Goal: Navigation & Orientation: Understand site structure

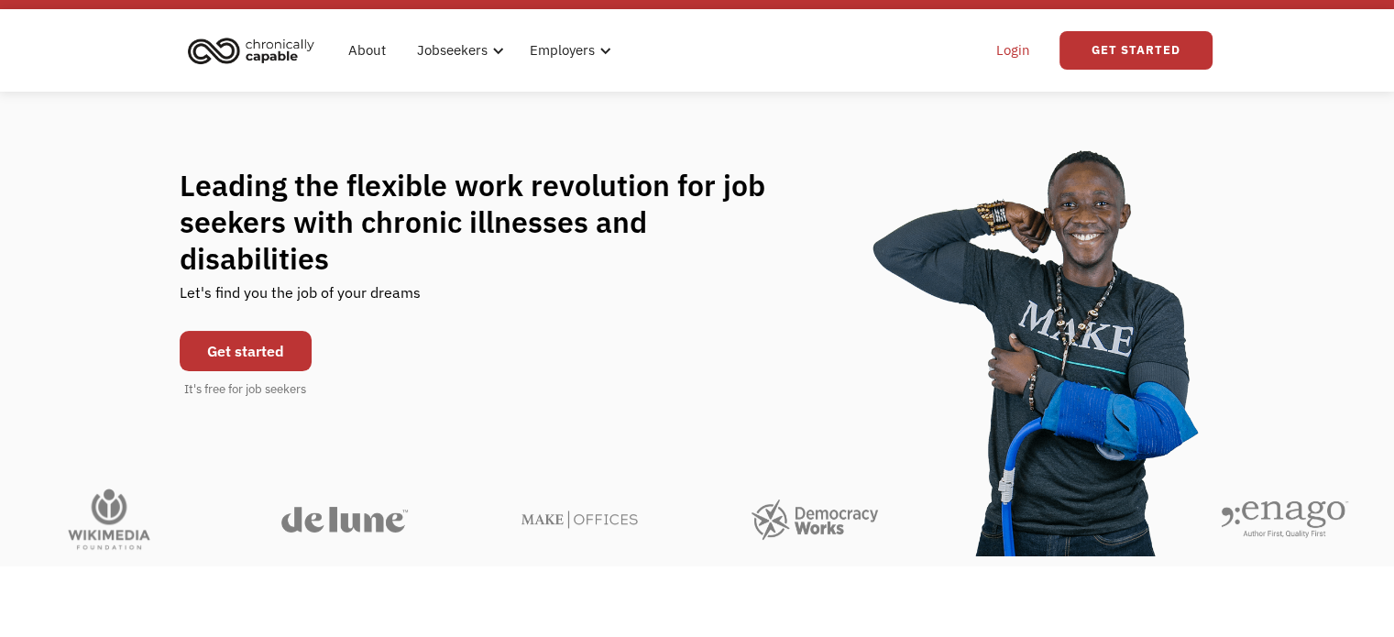
click at [1016, 49] on link "Login" at bounding box center [1013, 50] width 56 height 59
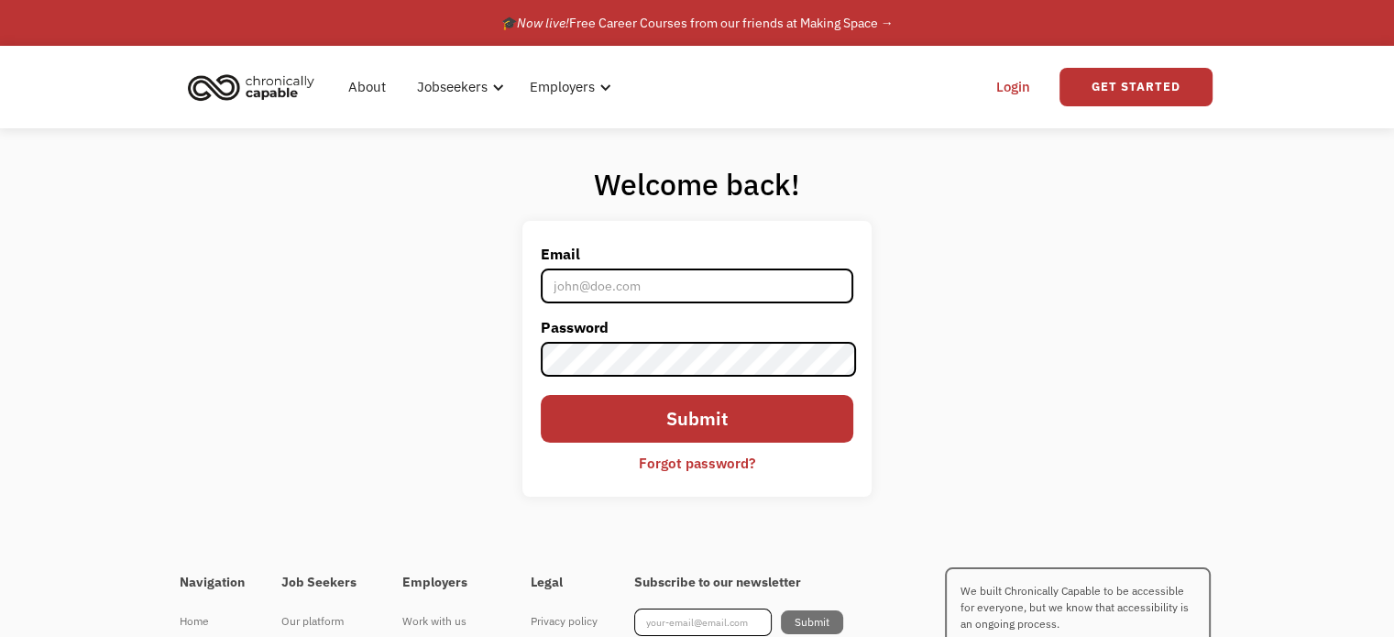
click at [733, 281] on input "Email" at bounding box center [697, 286] width 312 height 35
type input "[EMAIL_ADDRESS][DOMAIN_NAME]"
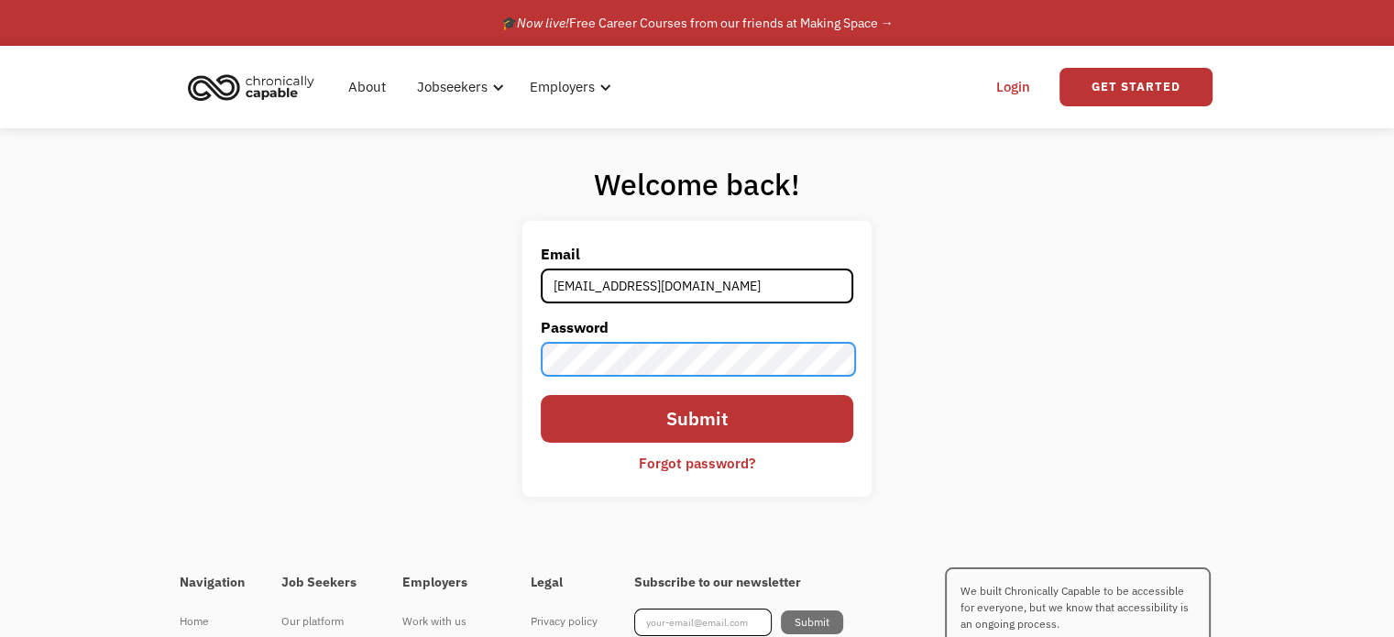
click at [541, 395] on input "Submit" at bounding box center [697, 419] width 312 height 48
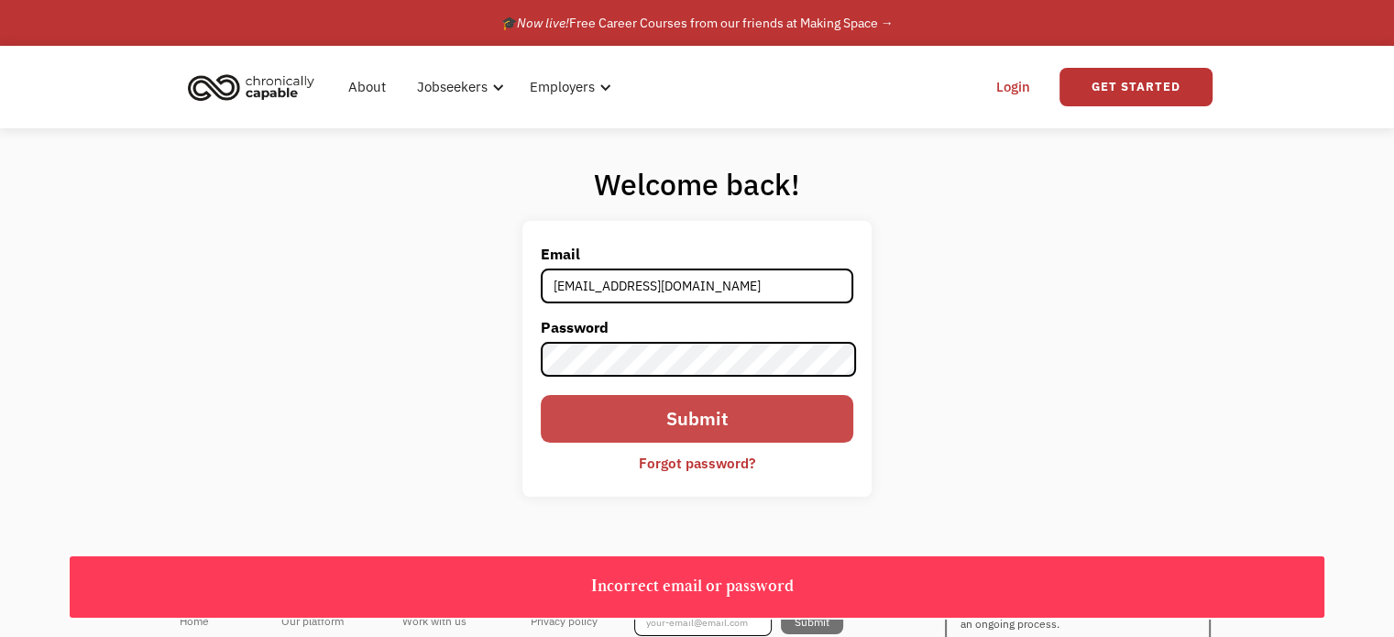
click at [706, 410] on input "Submit" at bounding box center [697, 419] width 312 height 48
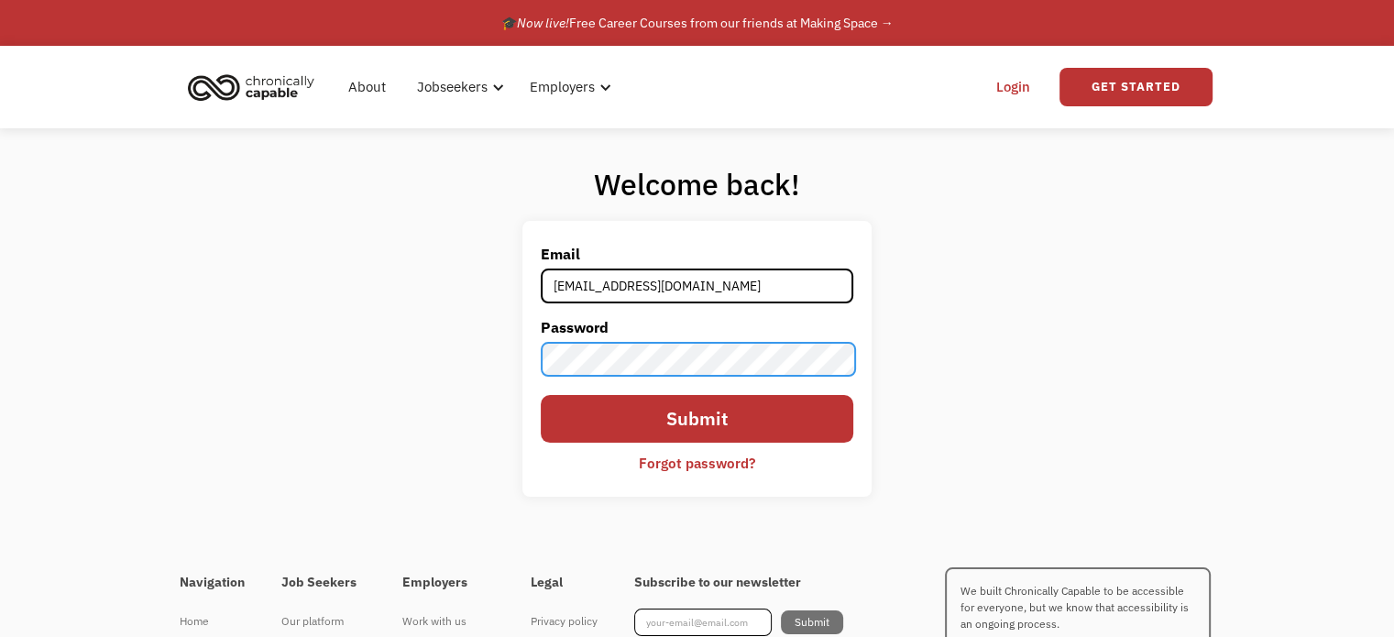
click at [541, 395] on input "Submit" at bounding box center [697, 419] width 312 height 48
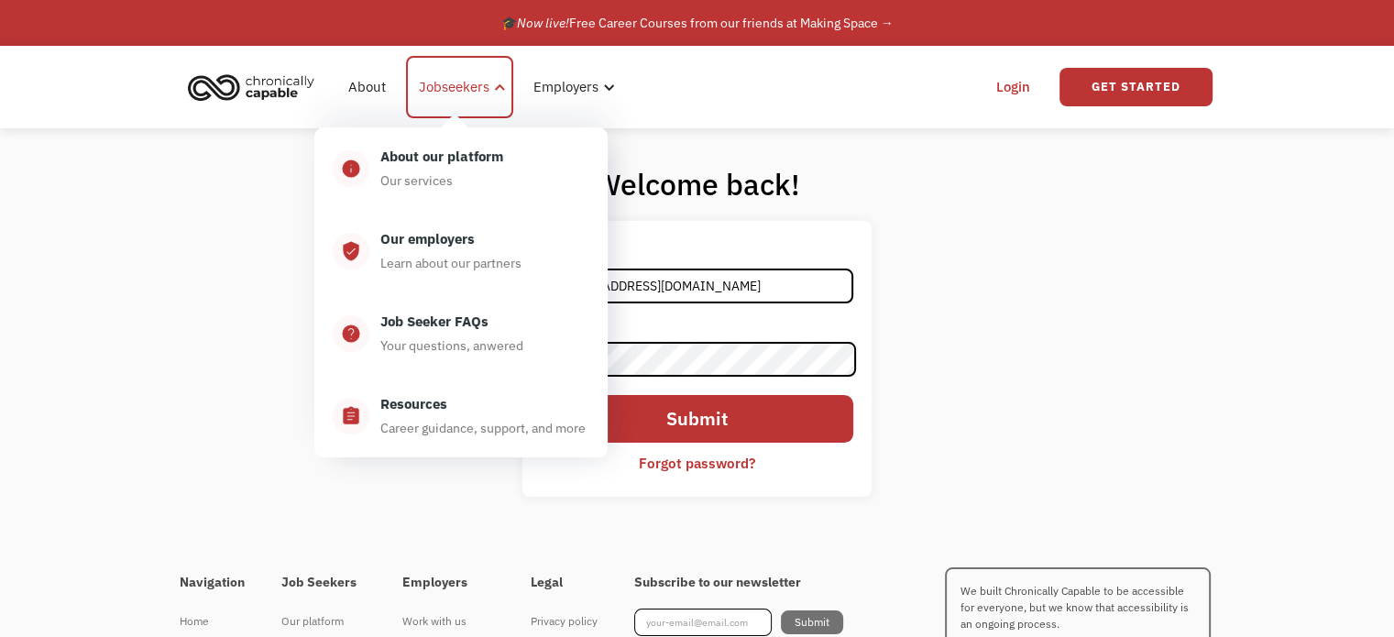
click at [486, 86] on div "Jobseekers" at bounding box center [454, 87] width 71 height 22
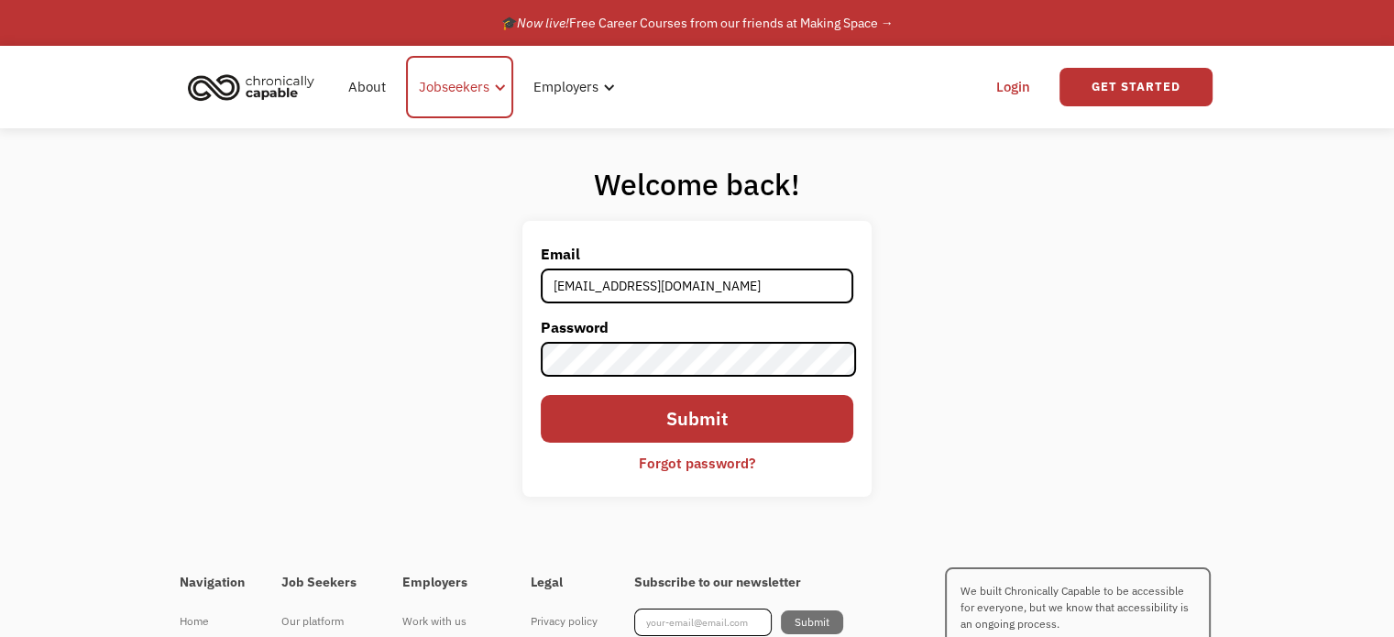
click at [440, 83] on div "Jobseekers" at bounding box center [454, 87] width 71 height 22
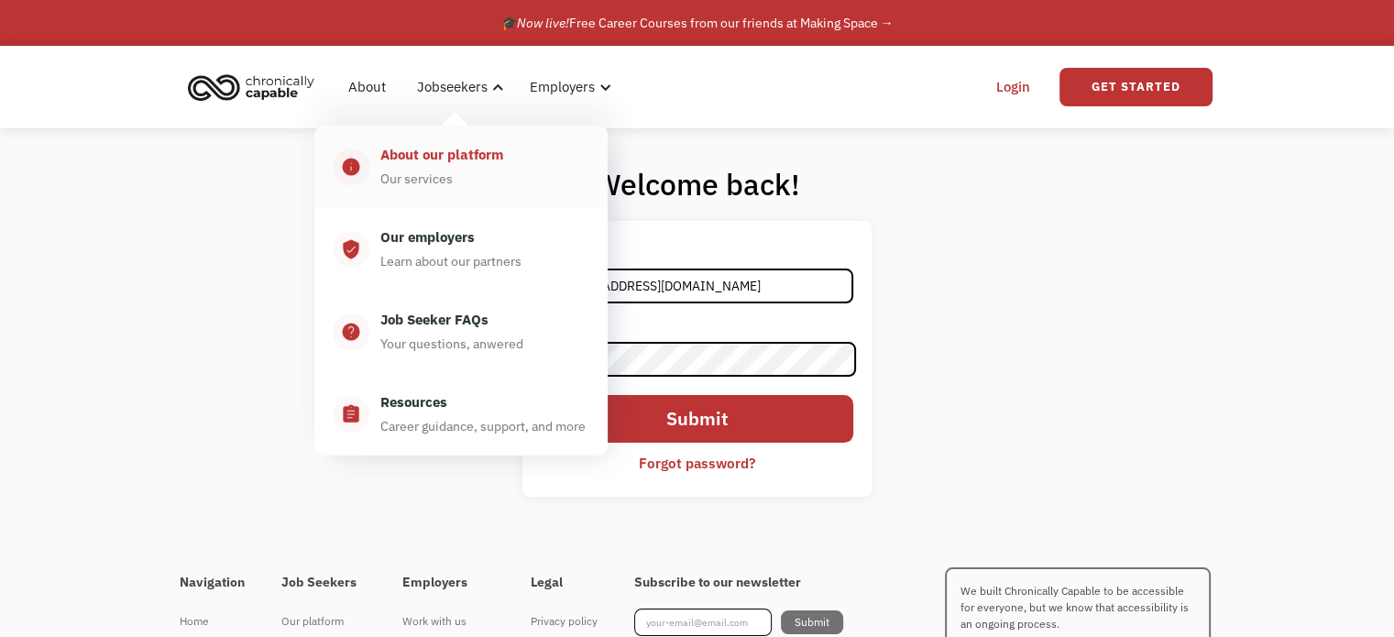
click at [424, 150] on div "About our platform" at bounding box center [441, 155] width 123 height 22
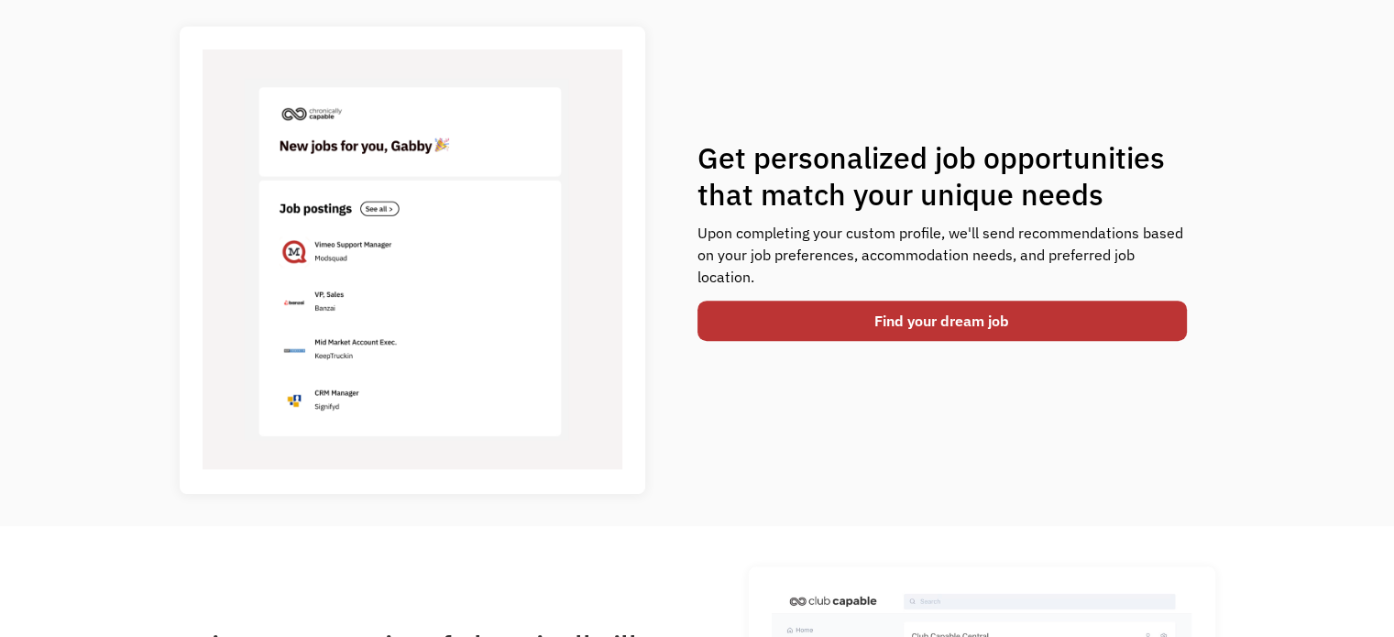
scroll to position [684, 0]
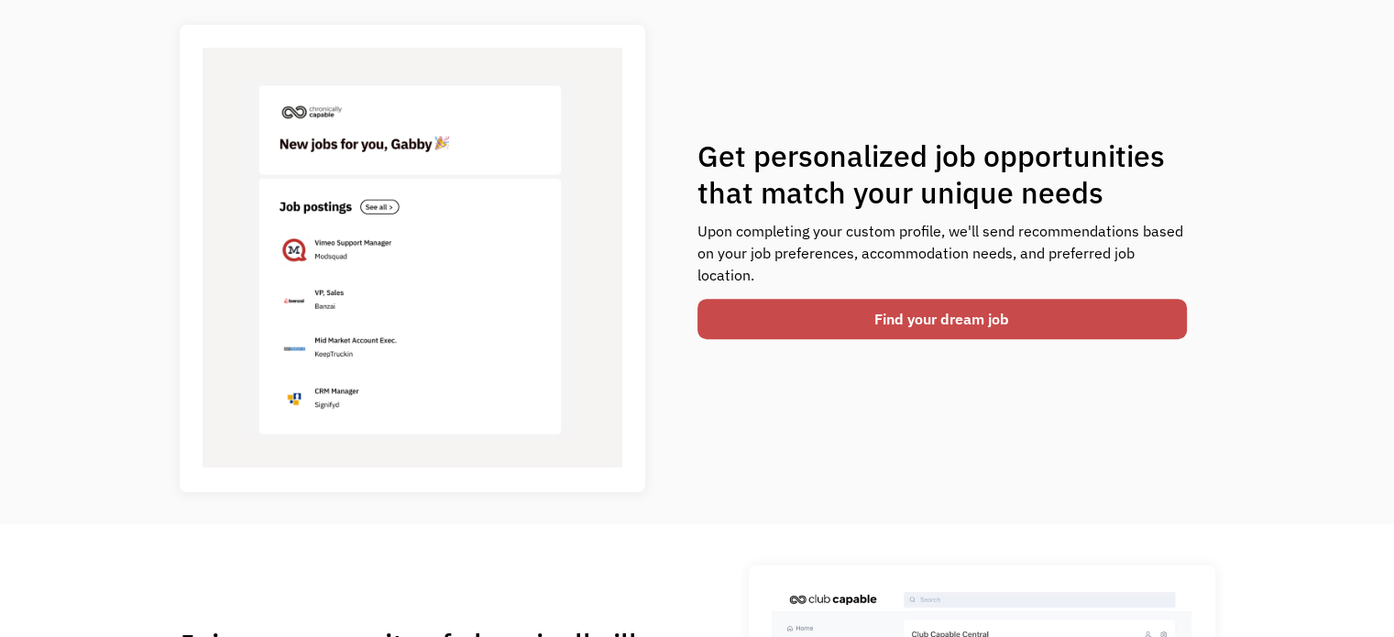
click at [942, 331] on link "Find your dream job" at bounding box center [943, 319] width 490 height 40
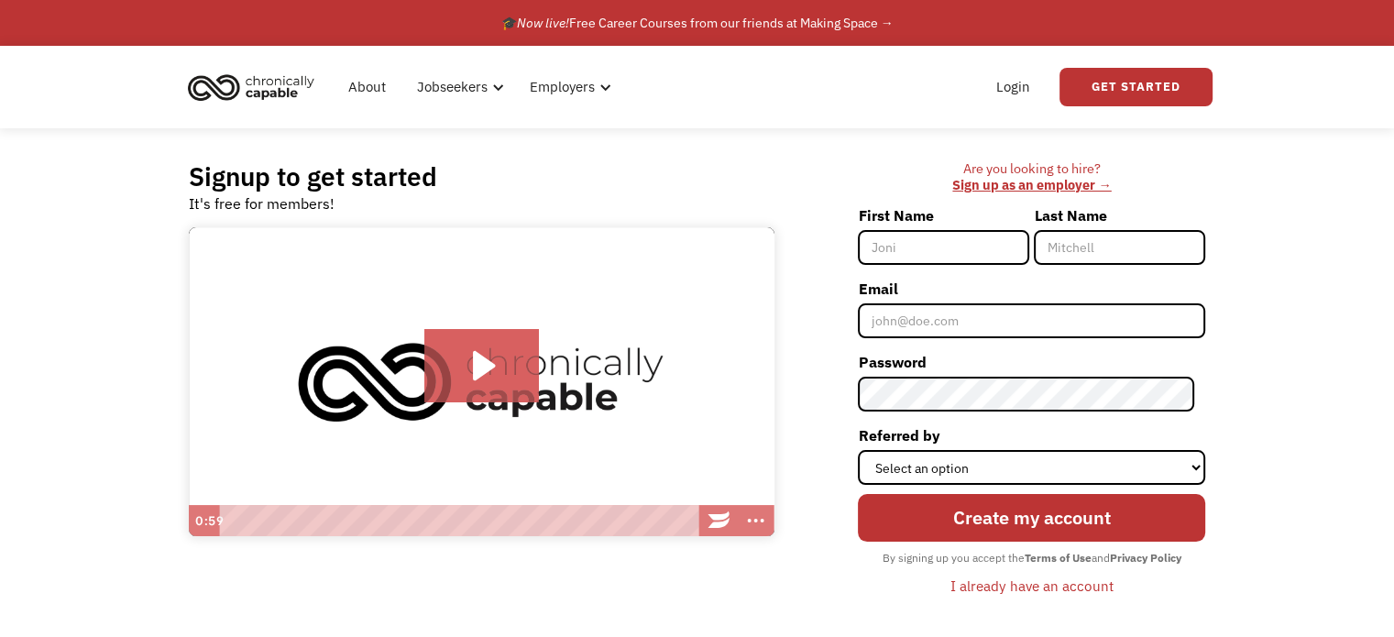
click at [887, 164] on div "Are you looking to hire? ‍ Sign up as an employer →" at bounding box center [1031, 177] width 347 height 34
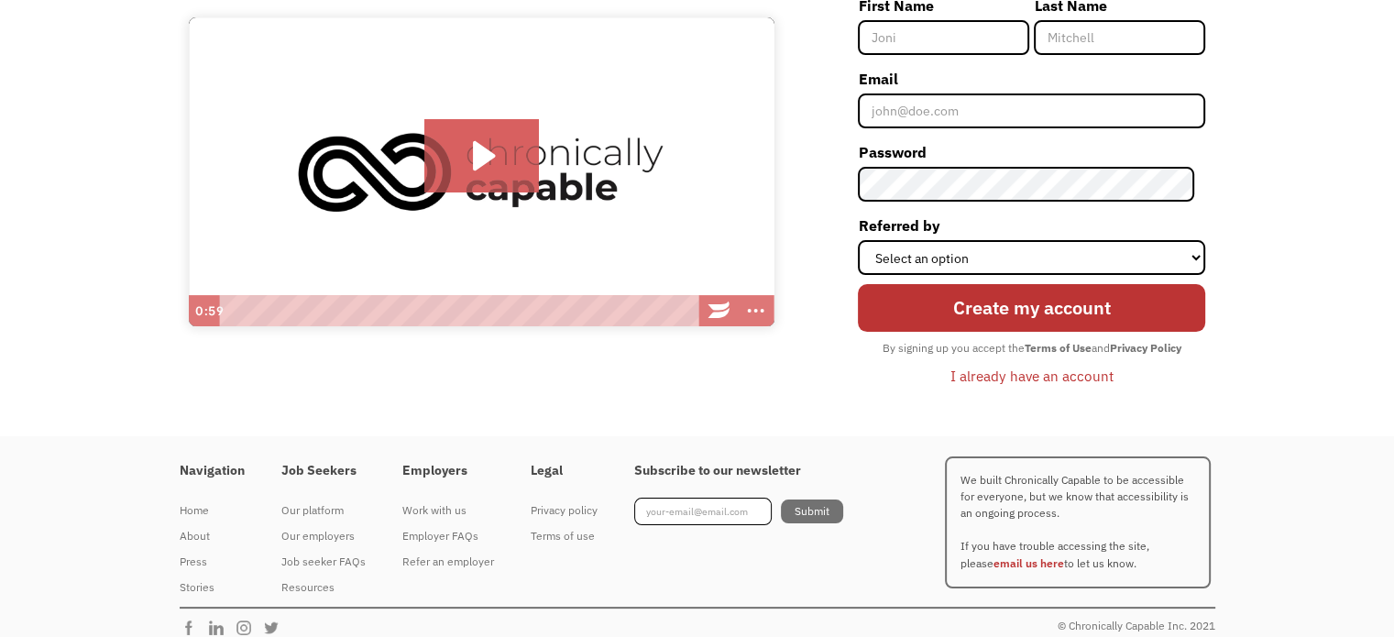
scroll to position [226, 0]
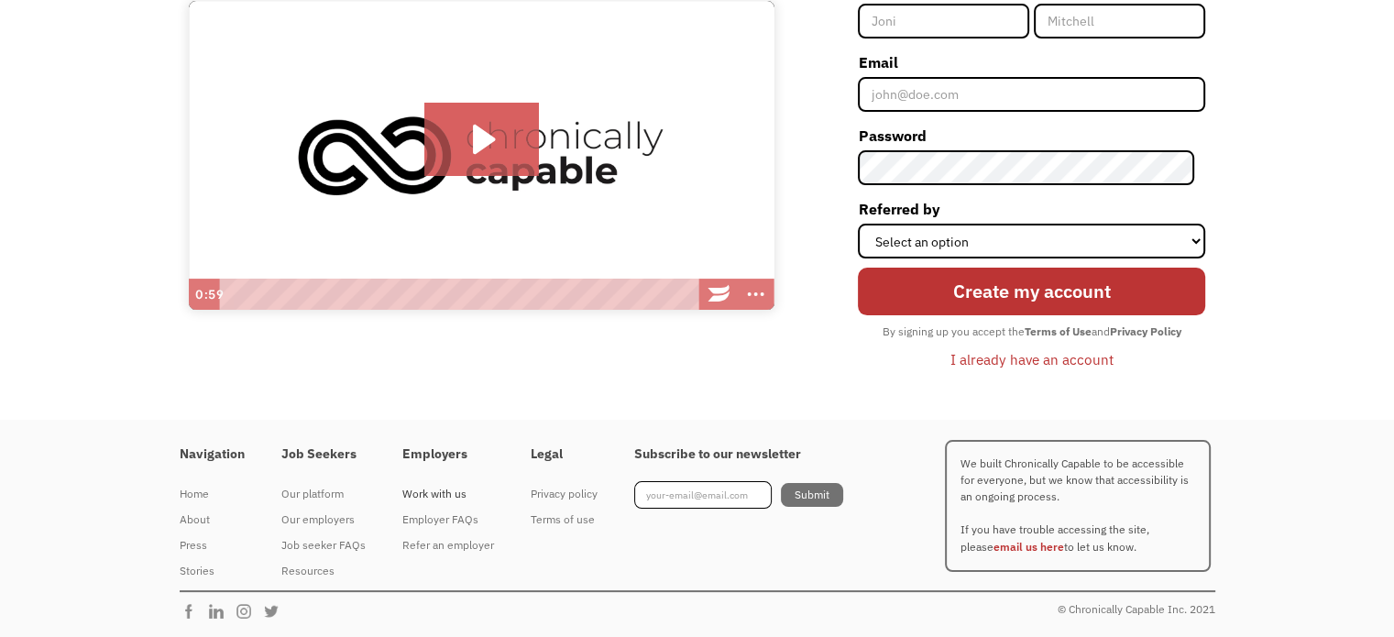
click at [425, 498] on div "Work with us" at bounding box center [448, 494] width 92 height 22
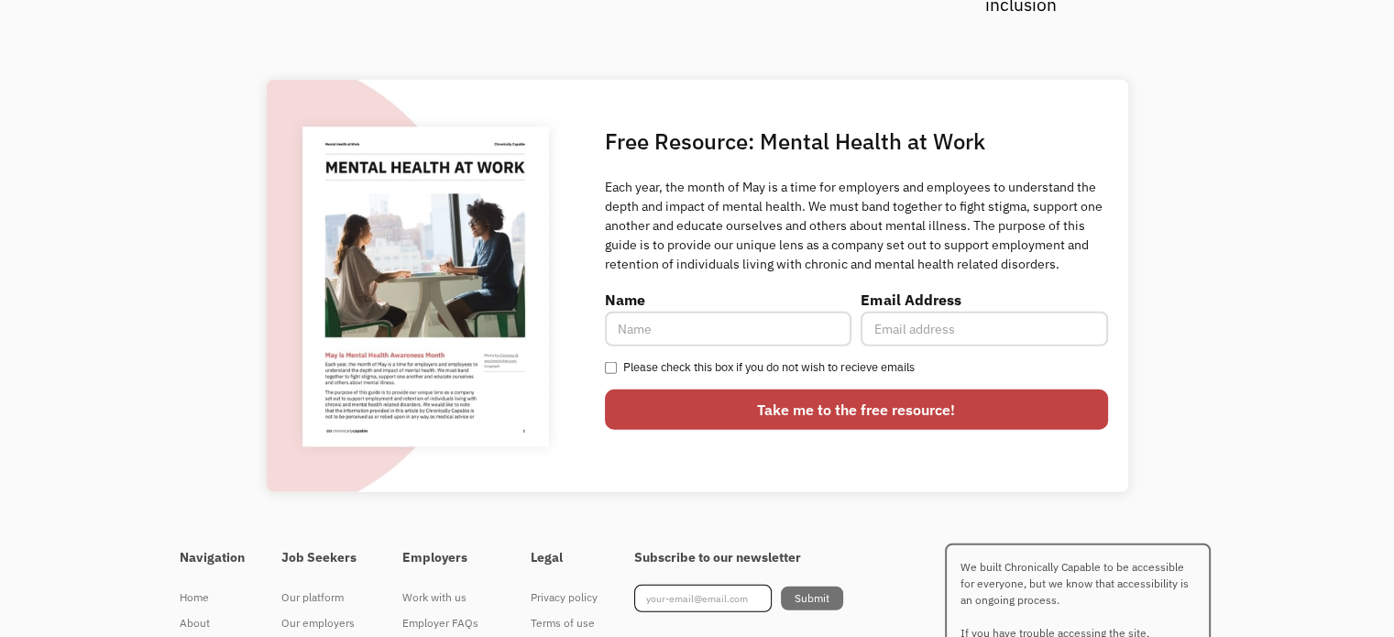
scroll to position [4921, 0]
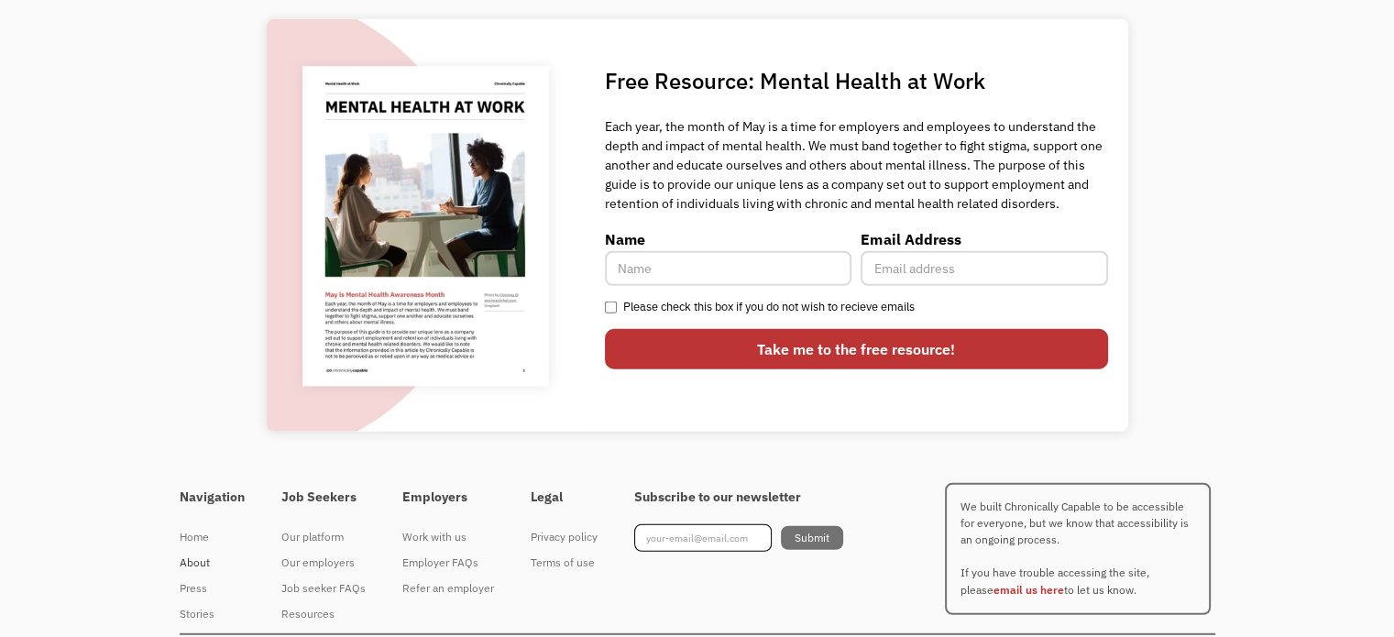
click at [202, 552] on div "About" at bounding box center [212, 563] width 65 height 22
